Goal: Task Accomplishment & Management: Use online tool/utility

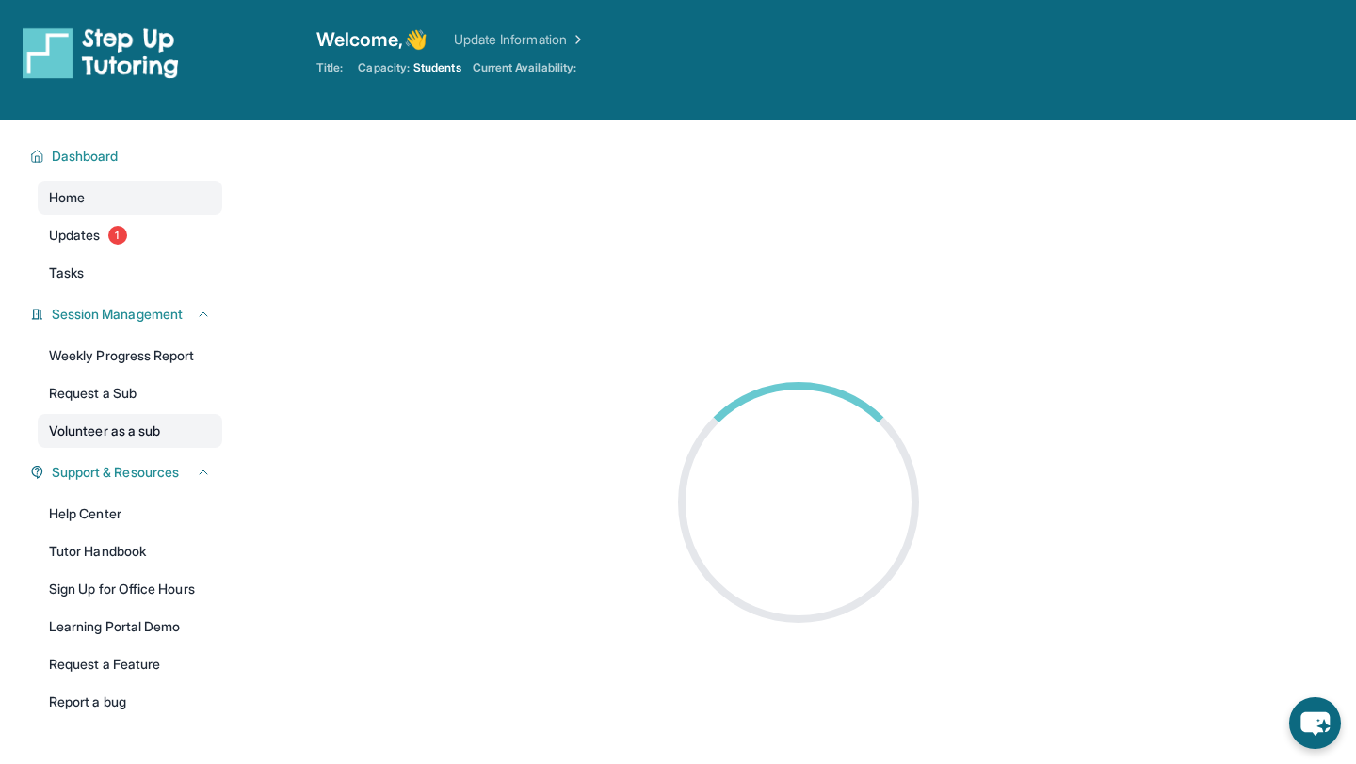
click at [164, 438] on link "Volunteer as a sub" at bounding box center [130, 431] width 185 height 34
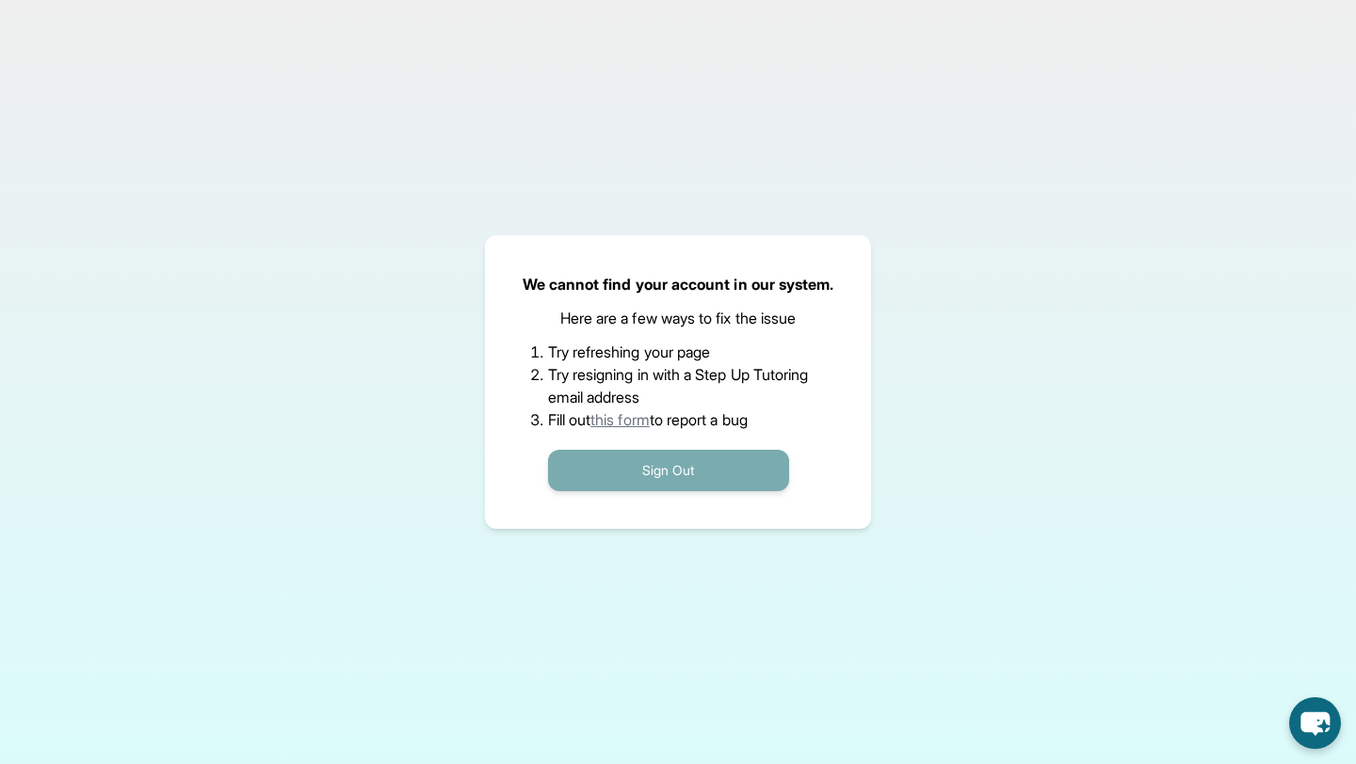
click at [625, 458] on button "Sign Out" at bounding box center [668, 470] width 241 height 41
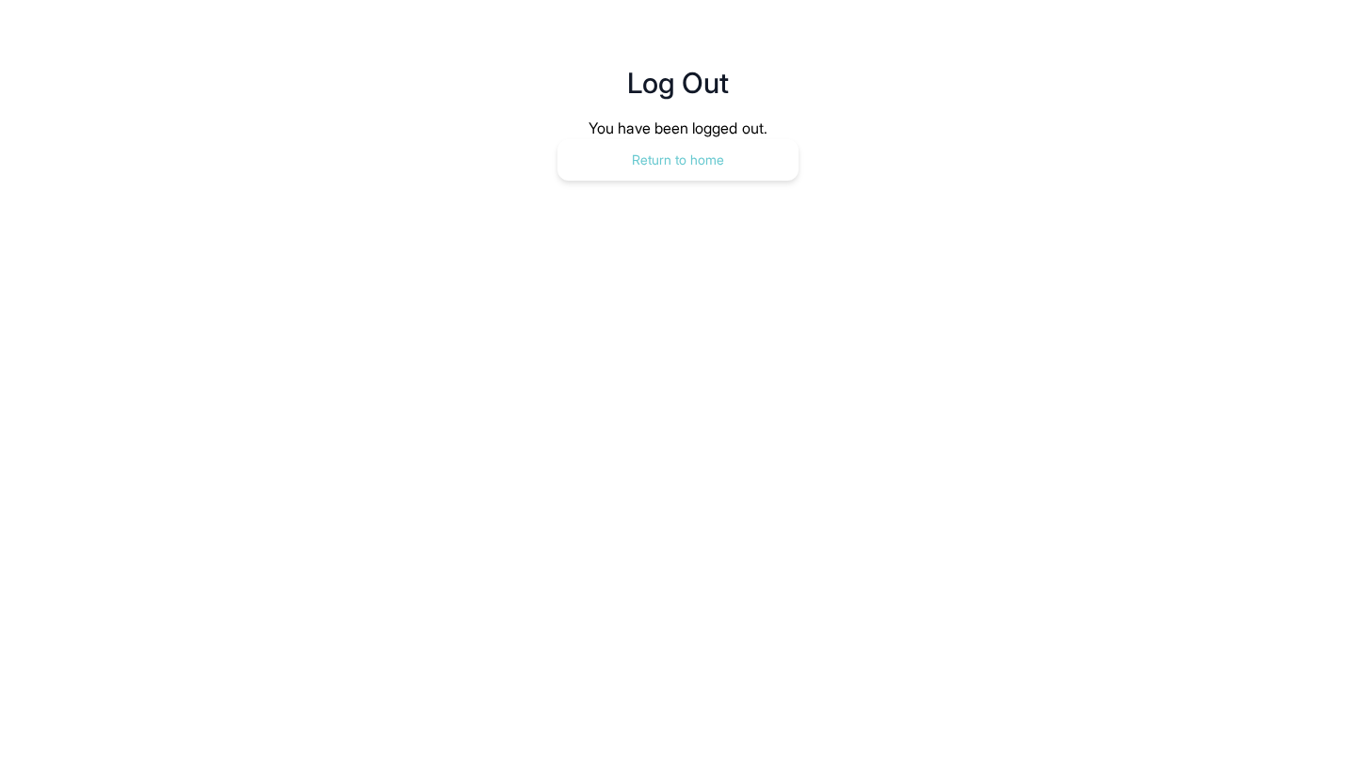
click at [781, 157] on button "Return to home" at bounding box center [677, 159] width 241 height 41
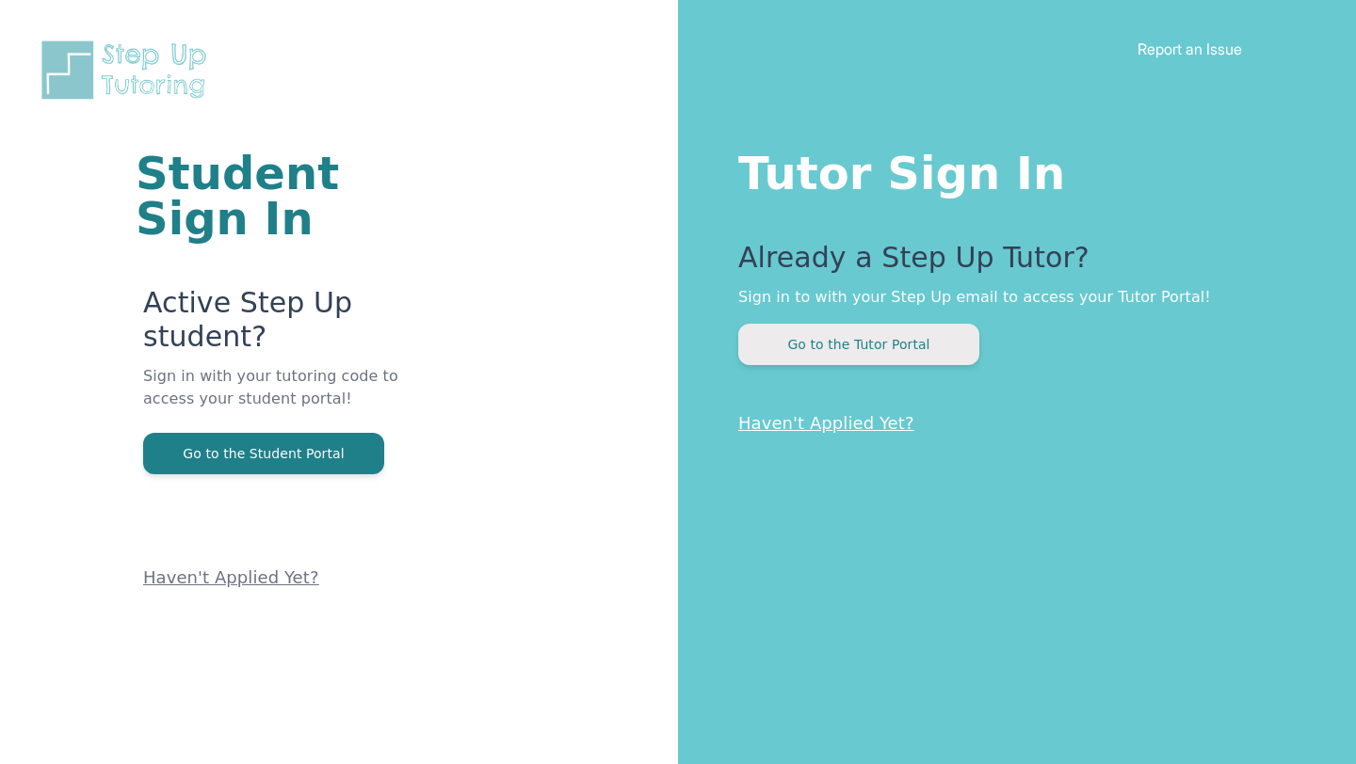
click at [813, 338] on button "Go to the Tutor Portal" at bounding box center [858, 344] width 241 height 41
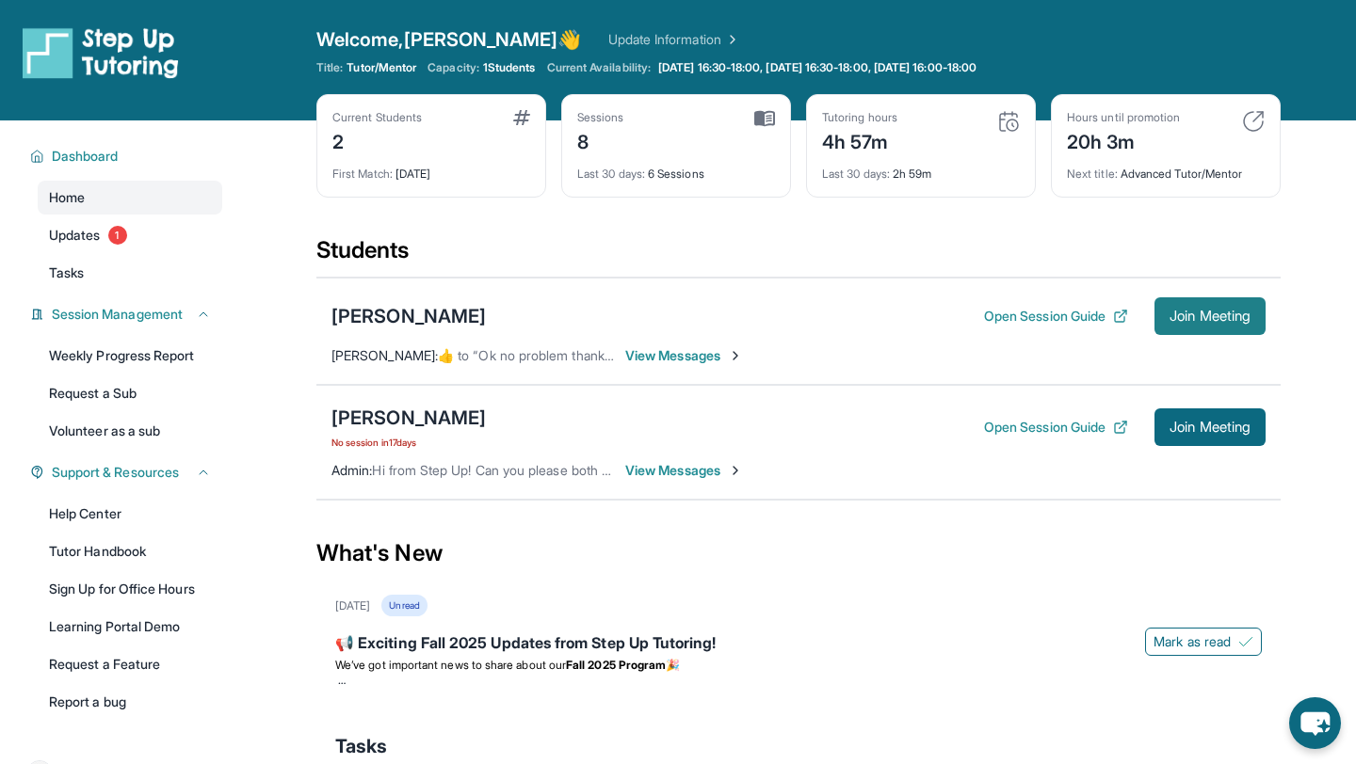
click at [1185, 311] on span "Join Meeting" at bounding box center [1209, 316] width 81 height 11
click at [1237, 313] on span "Join Meeting" at bounding box center [1209, 316] width 81 height 11
